Goal: Find specific page/section

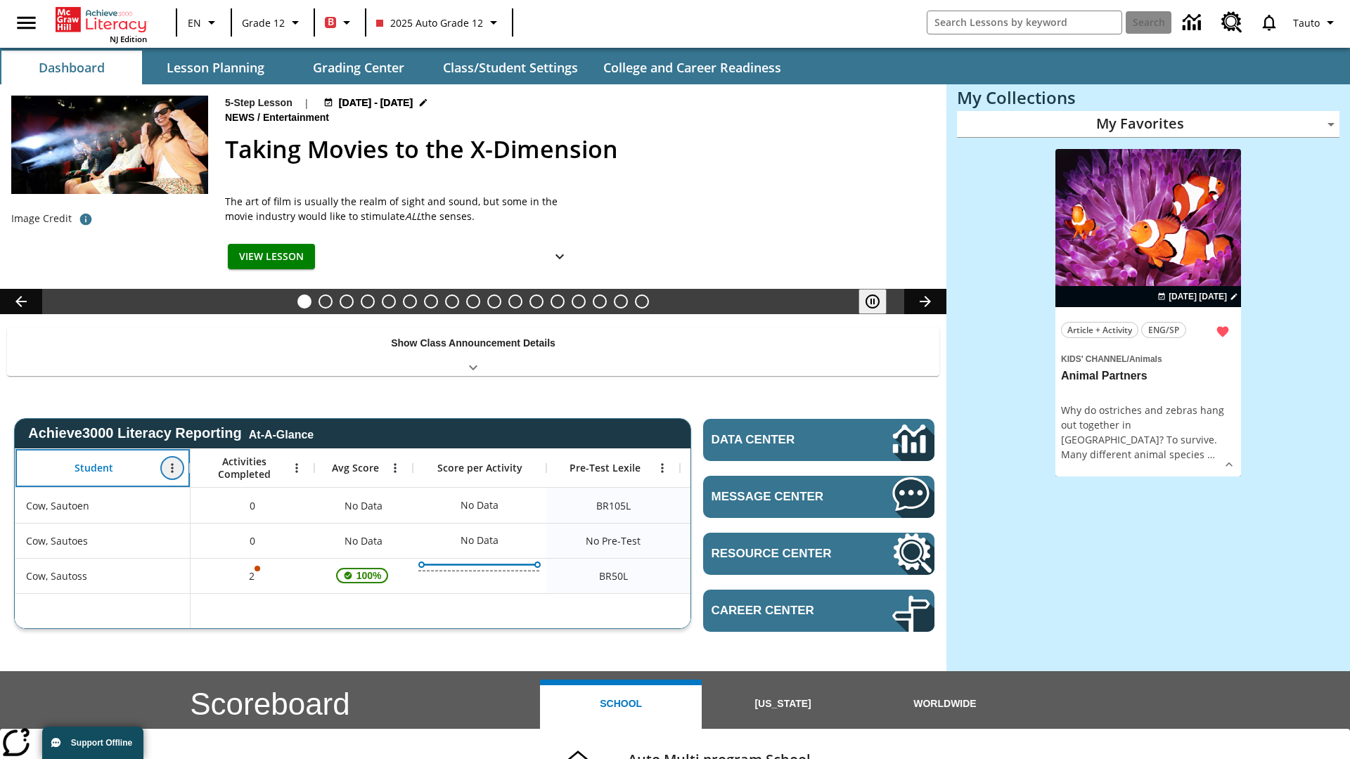
click at [172, 467] on icon "Open Menu" at bounding box center [172, 467] width 2 height 9
click at [27, 496] on icon at bounding box center [26, 495] width 9 height 9
click at [172, 467] on icon "Student, Open Menu," at bounding box center [172, 467] width 2 height 9
click at [27, 496] on icon at bounding box center [26, 495] width 9 height 9
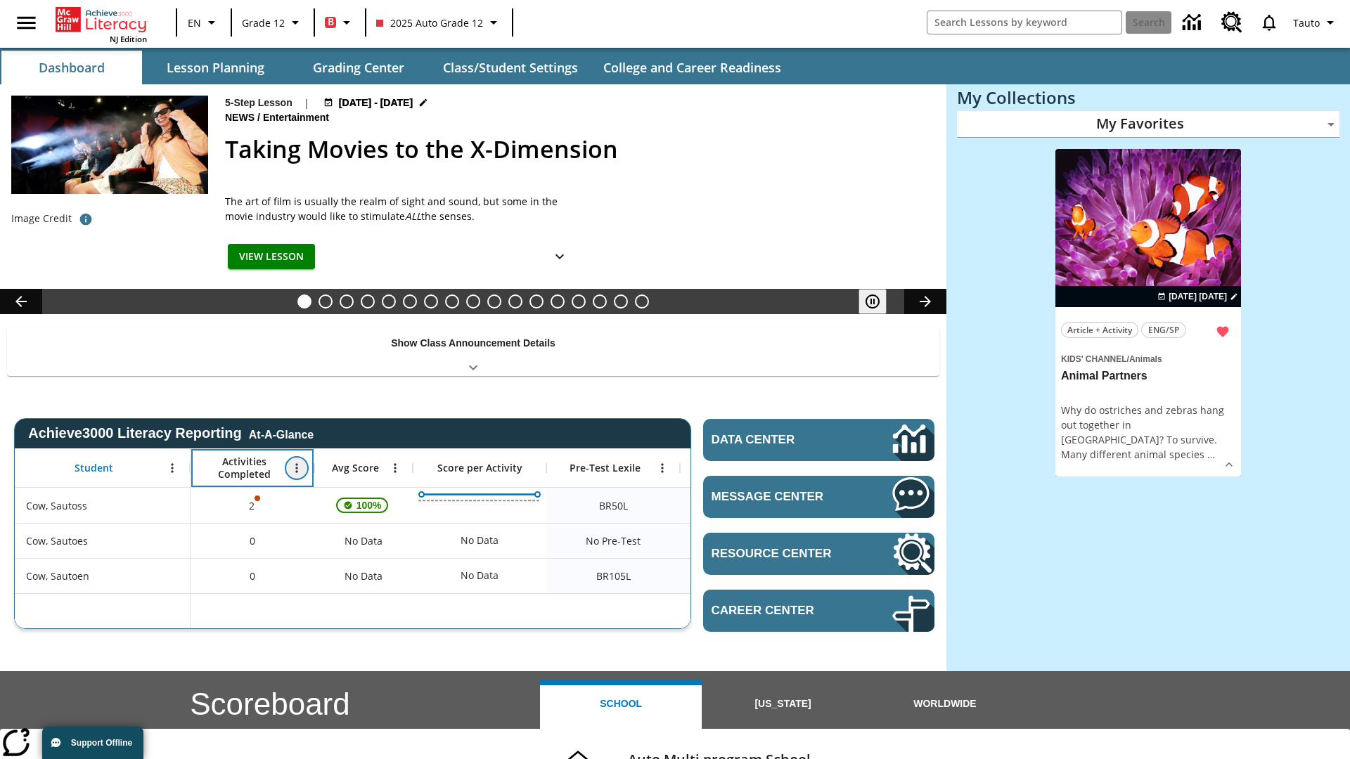
click at [297, 467] on icon "Open Menu" at bounding box center [296, 467] width 2 height 9
click at [151, 496] on icon at bounding box center [150, 495] width 9 height 9
